Goal: Task Accomplishment & Management: Use online tool/utility

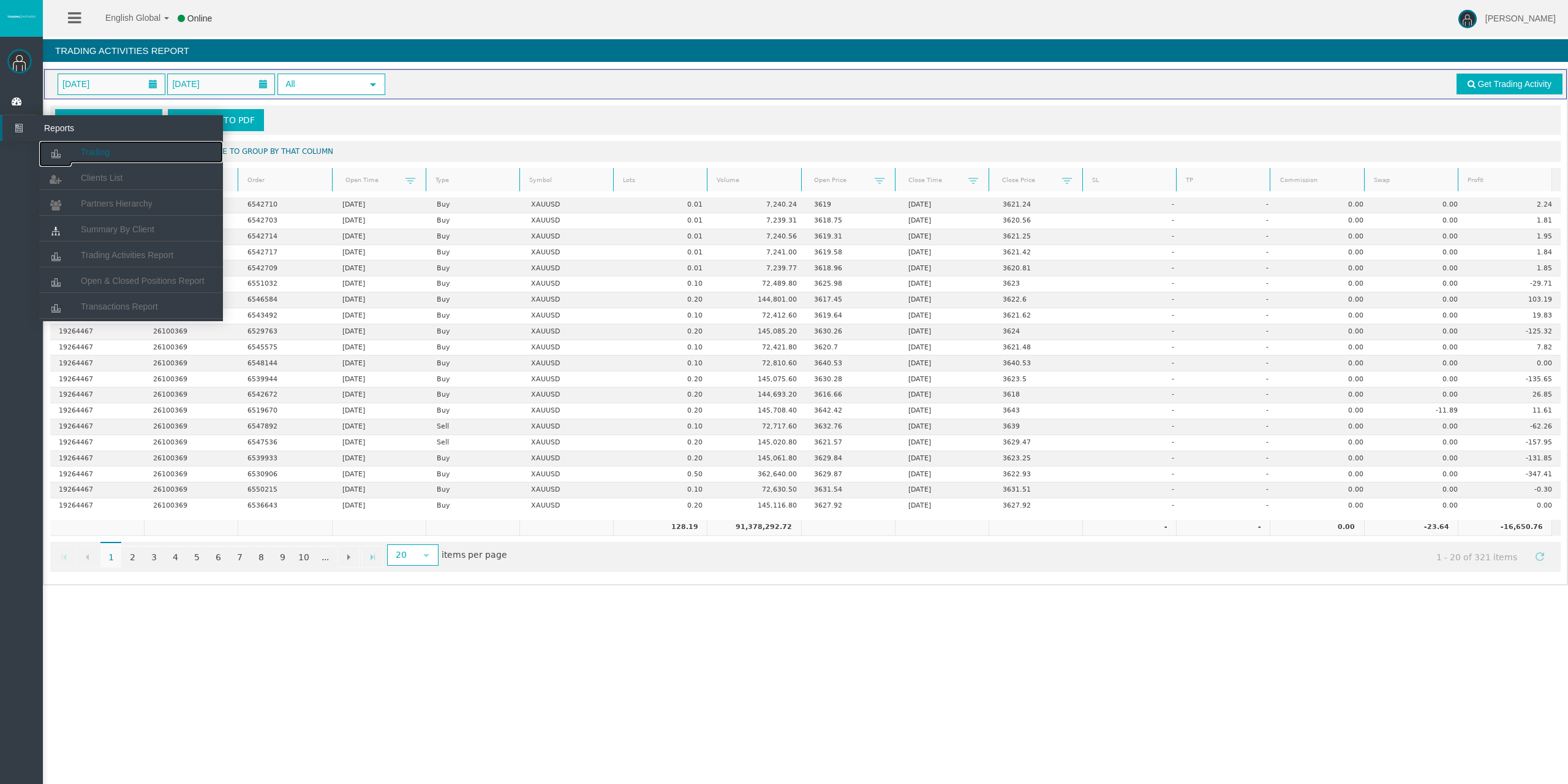
click at [76, 148] on link "Trading" at bounding box center [131, 152] width 184 height 22
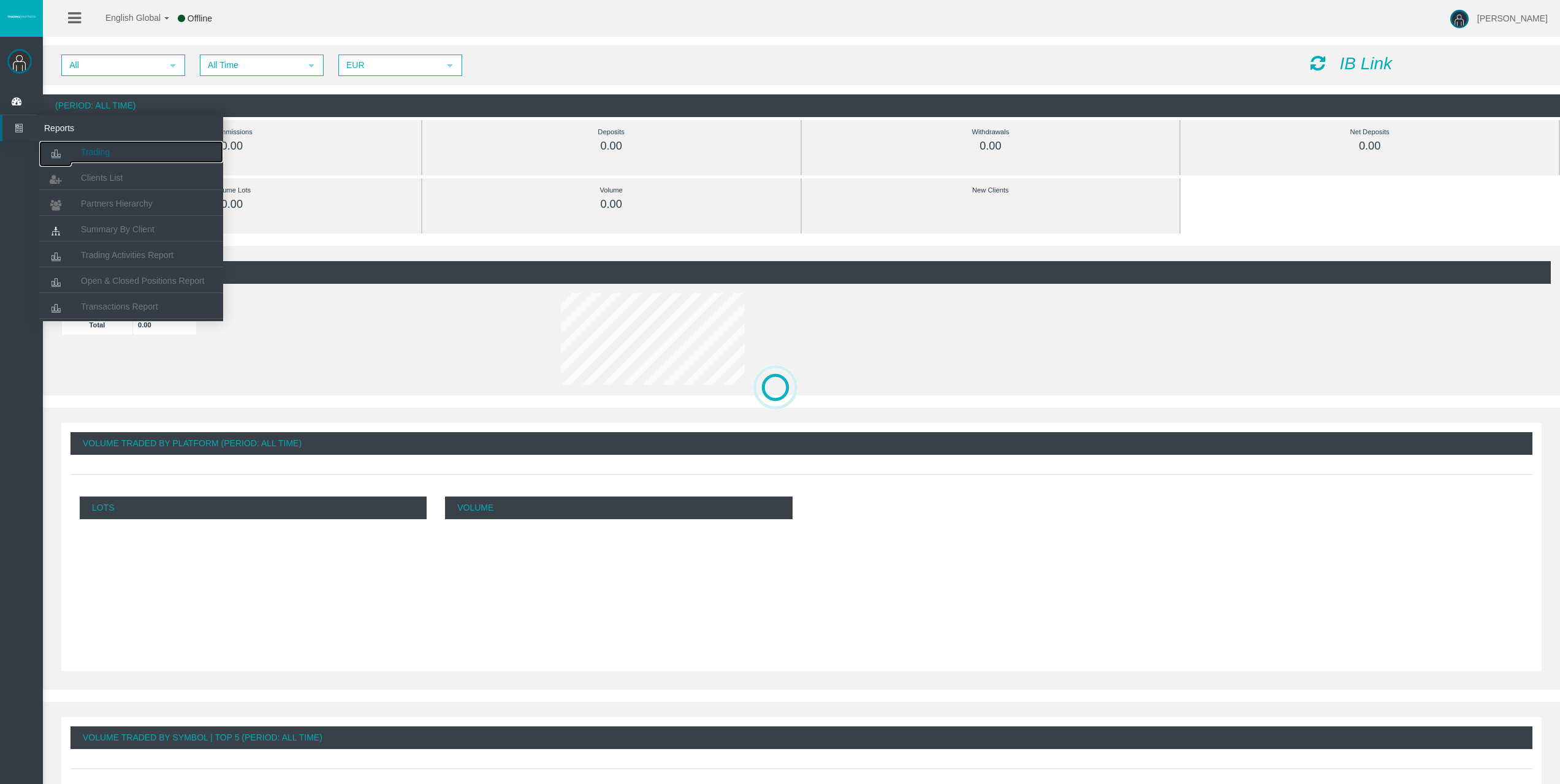
click at [116, 147] on link "Trading" at bounding box center [131, 152] width 184 height 22
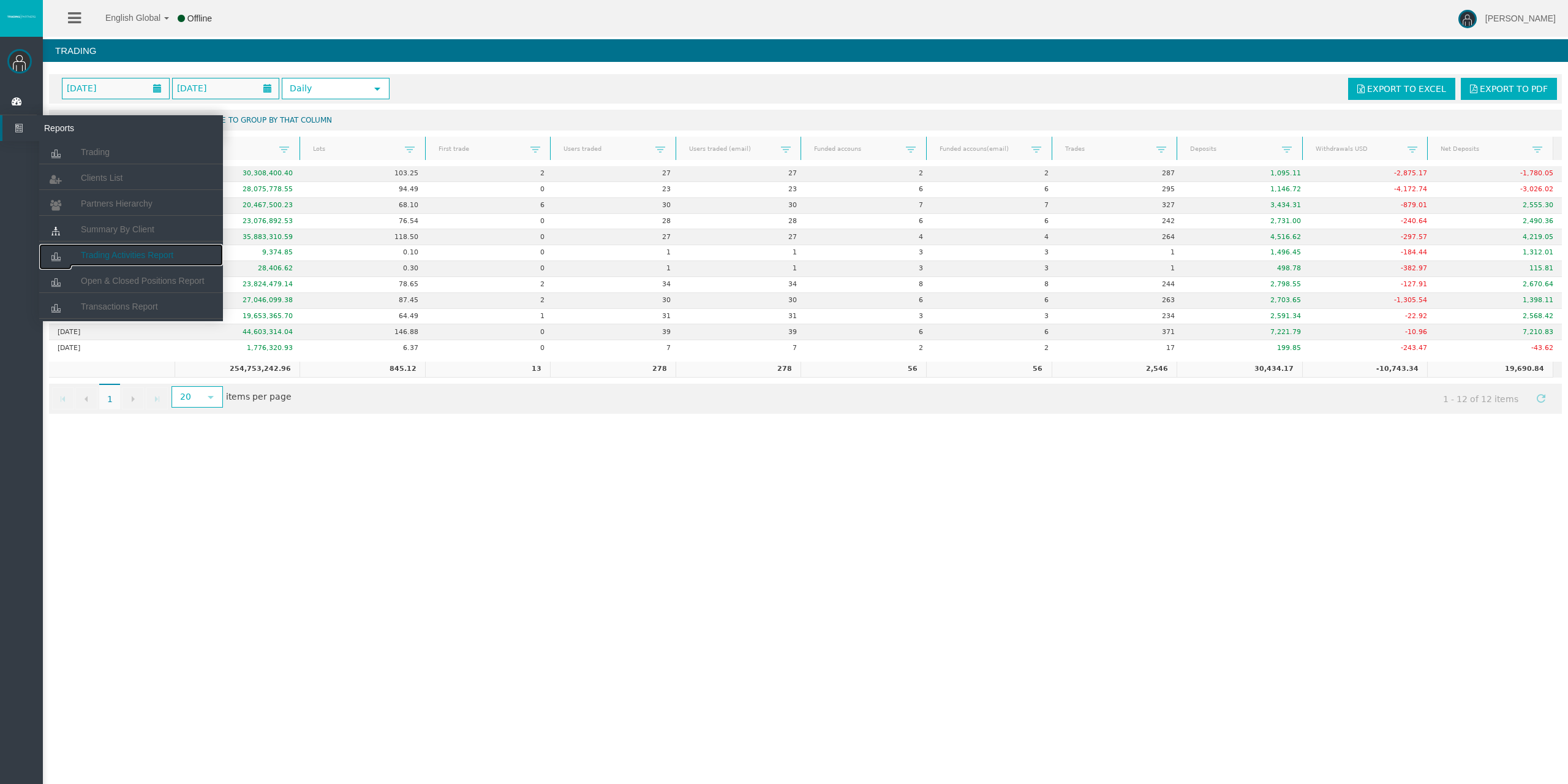
click at [114, 249] on link "Trading Activities Report" at bounding box center [131, 255] width 184 height 22
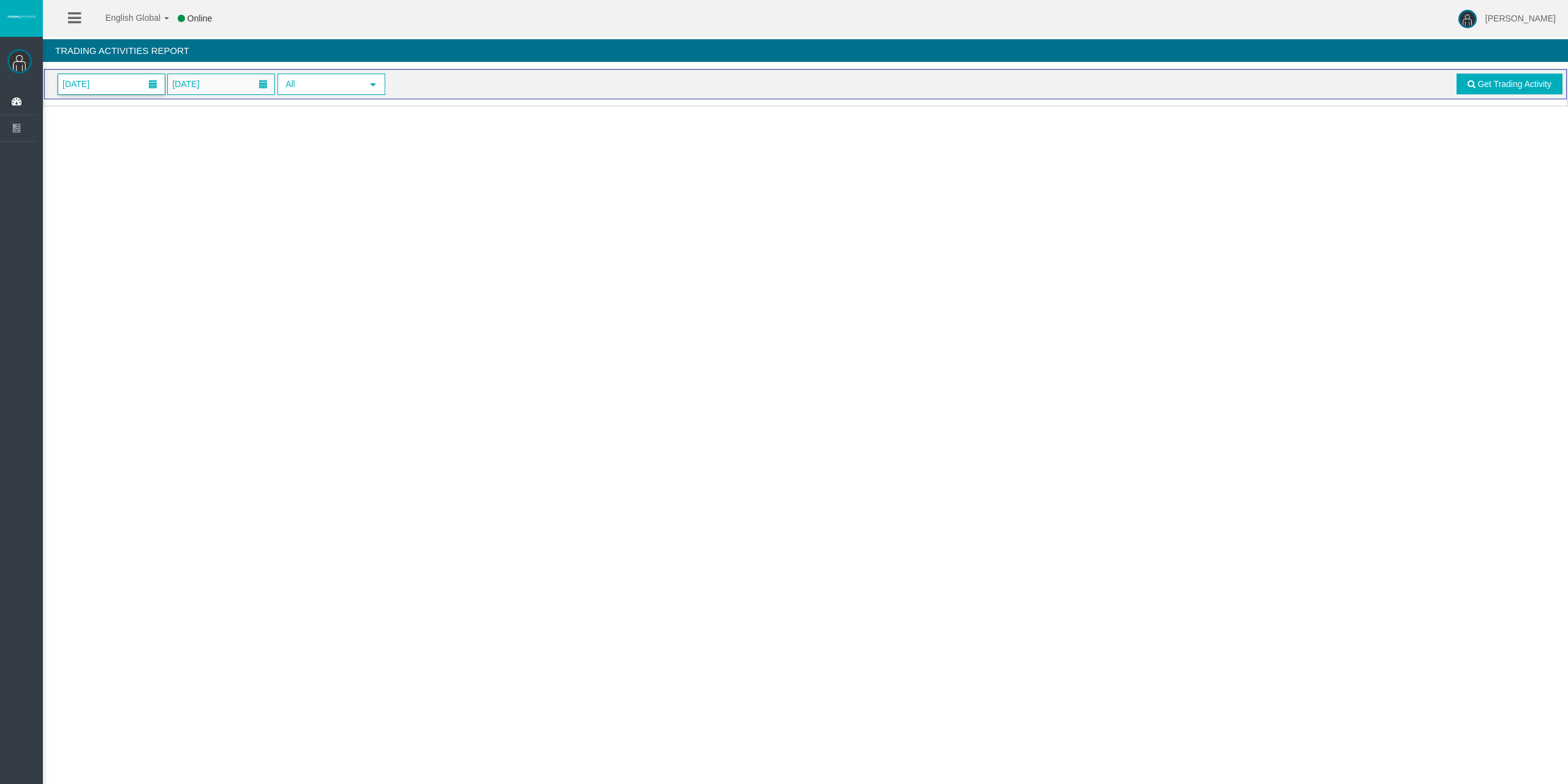
click at [122, 92] on span "[DATE]" at bounding box center [112, 85] width 106 height 21
click at [183, 192] on link "12" at bounding box center [184, 189] width 22 height 22
click at [1474, 87] on span at bounding box center [1472, 83] width 8 height 8
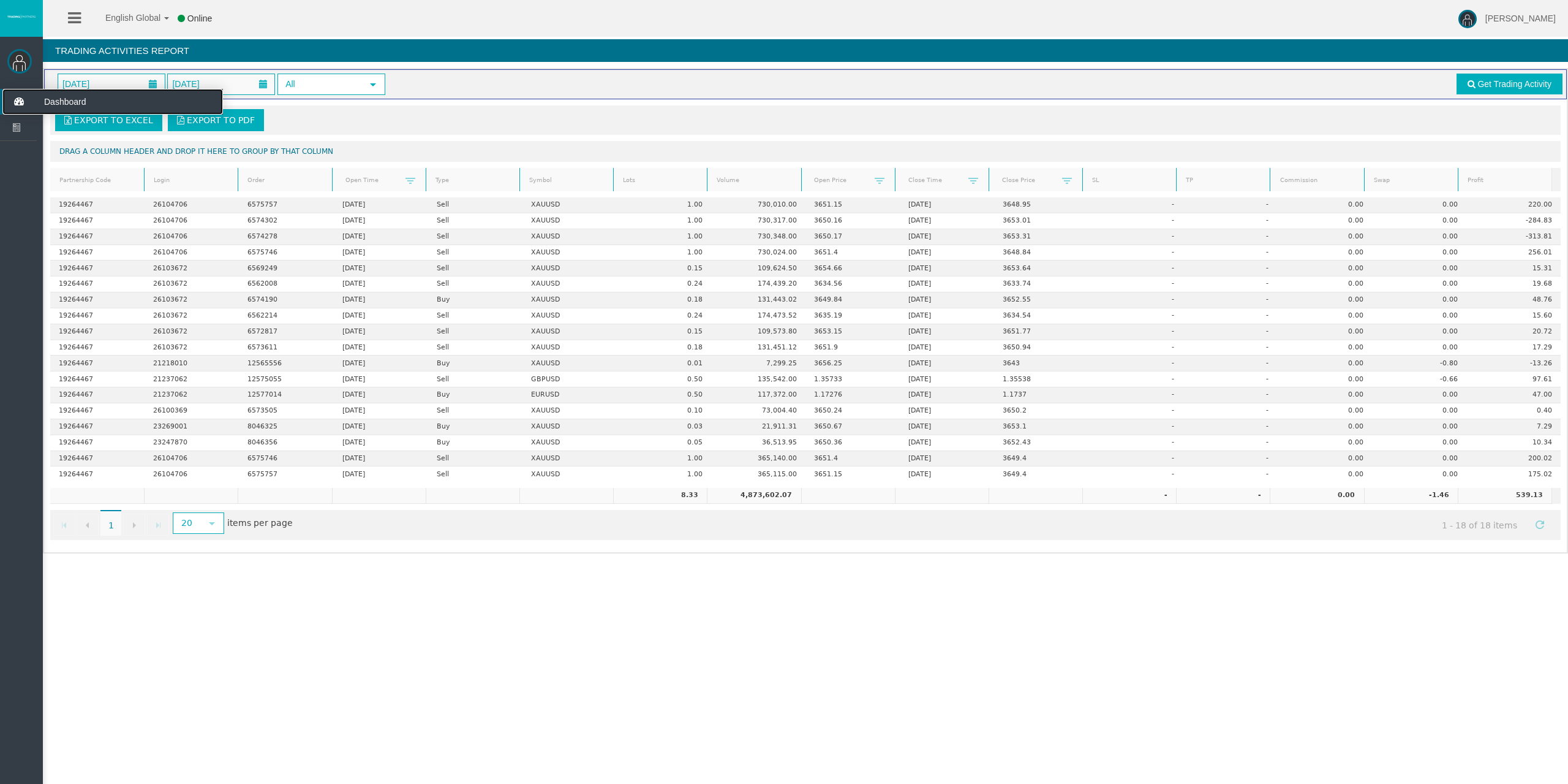
click at [27, 103] on icon at bounding box center [19, 102] width 33 height 26
